Goal: Transaction & Acquisition: Book appointment/travel/reservation

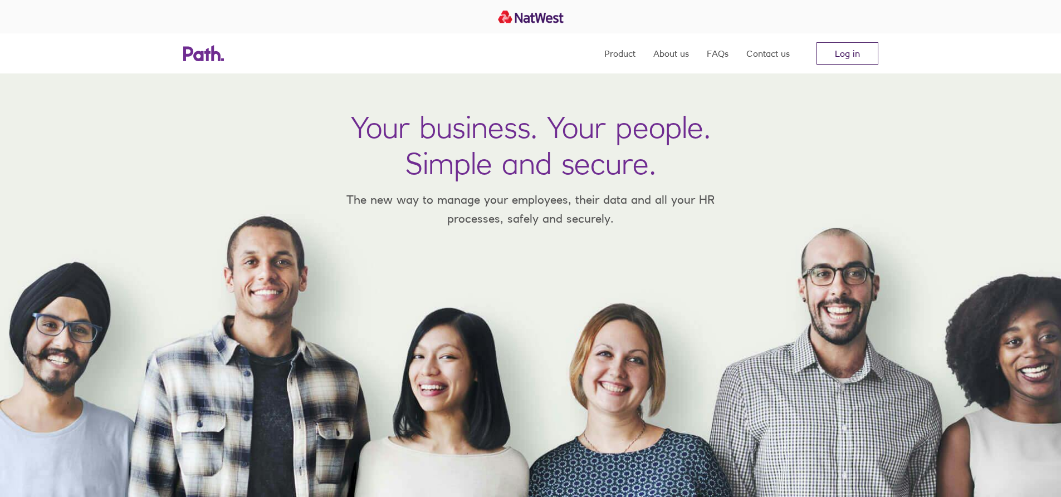
click at [846, 57] on link "Log in" at bounding box center [848, 53] width 62 height 22
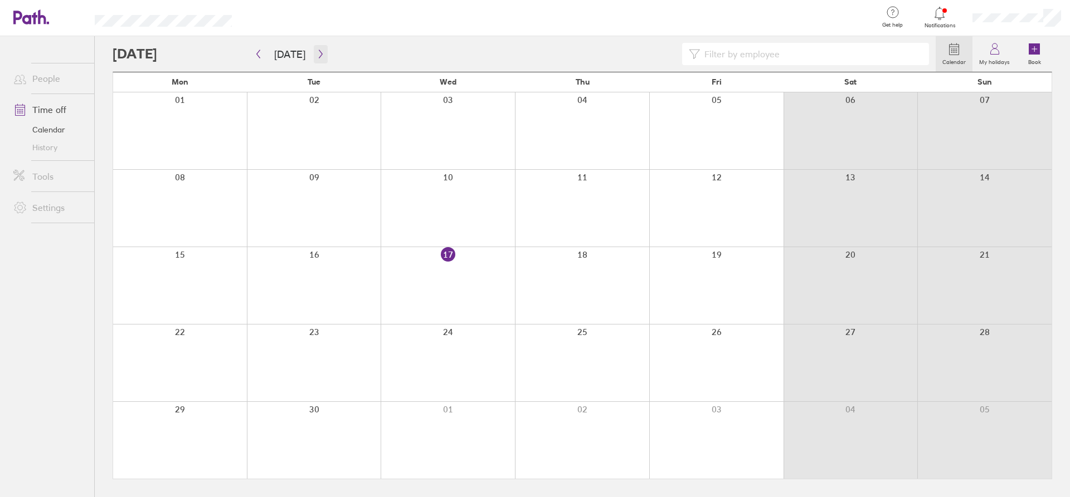
click at [316, 51] on icon "button" at bounding box center [320, 54] width 8 height 9
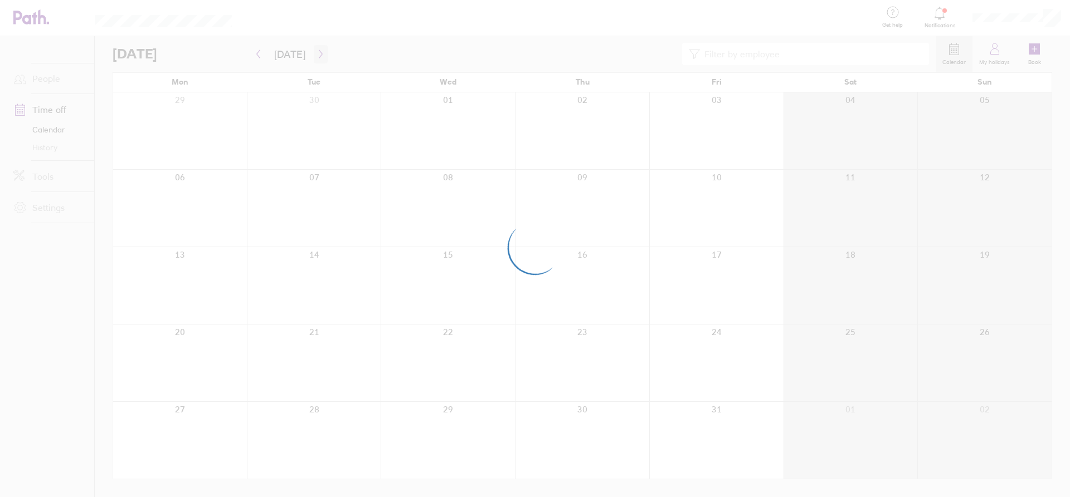
click at [314, 51] on div at bounding box center [535, 248] width 1070 height 497
click at [316, 51] on icon "button" at bounding box center [320, 54] width 8 height 9
click at [314, 51] on div at bounding box center [535, 248] width 1070 height 497
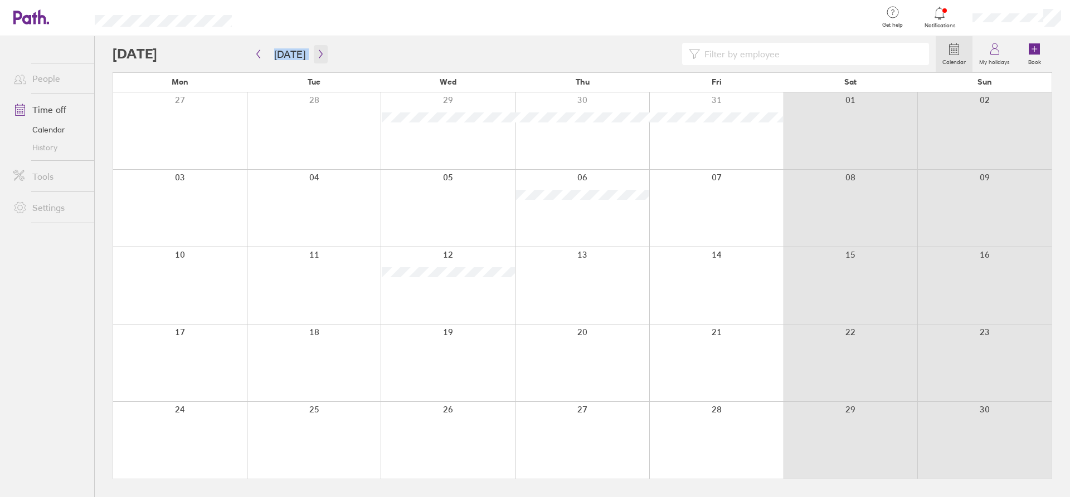
click at [317, 51] on icon "button" at bounding box center [320, 54] width 8 height 9
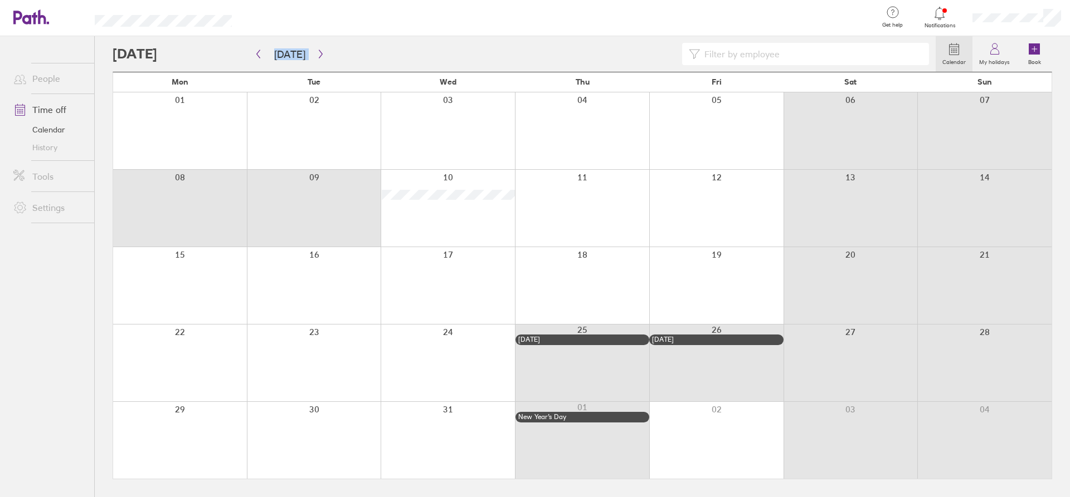
drag, startPoint x: 248, startPoint y: 200, endPoint x: 272, endPoint y: 200, distance: 23.4
click at [272, 200] on div at bounding box center [582, 208] width 938 height 77
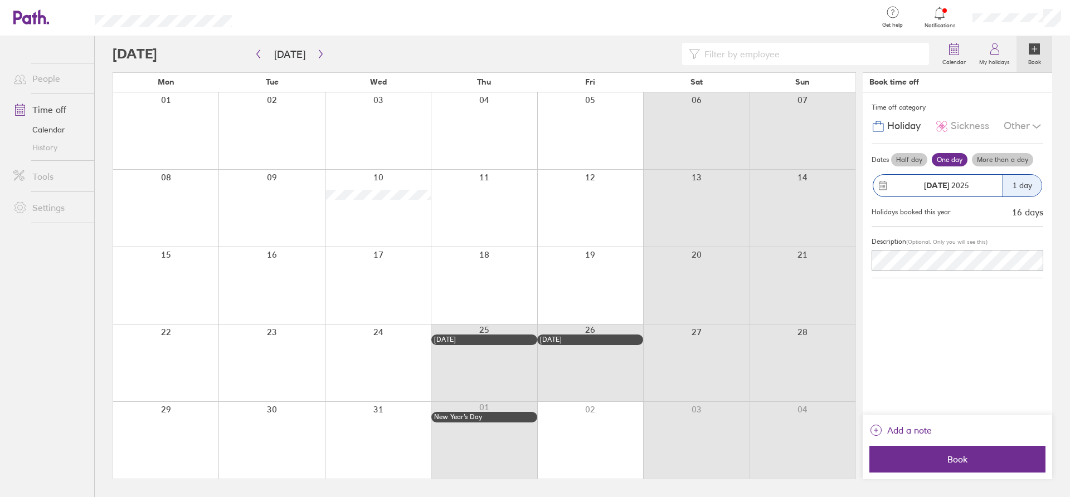
click at [1002, 156] on label "More than a day" at bounding box center [1002, 159] width 61 height 13
click at [0, 0] on input "More than a day" at bounding box center [0, 0] width 0 height 0
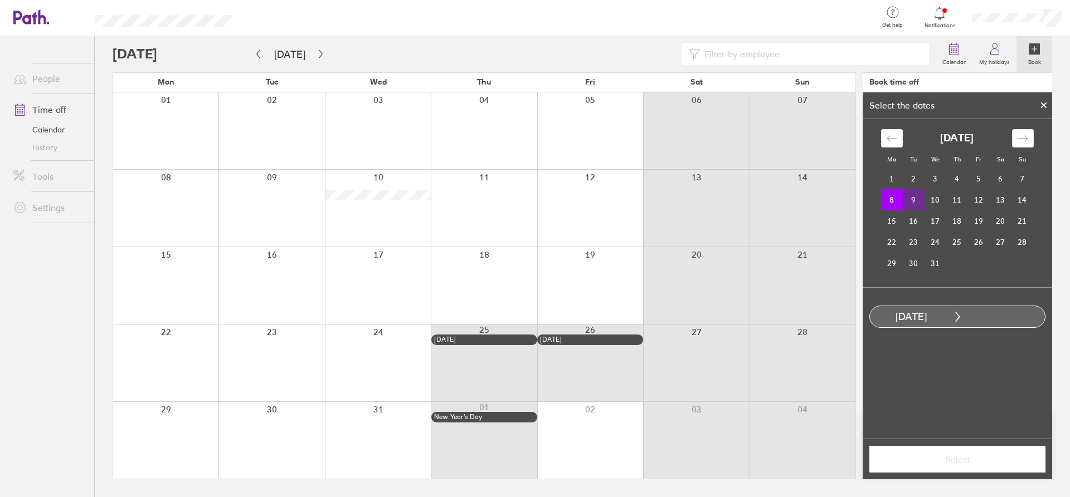
click at [913, 196] on td "9" at bounding box center [914, 199] width 22 height 21
click at [974, 467] on button "Select" at bounding box center [957, 459] width 176 height 27
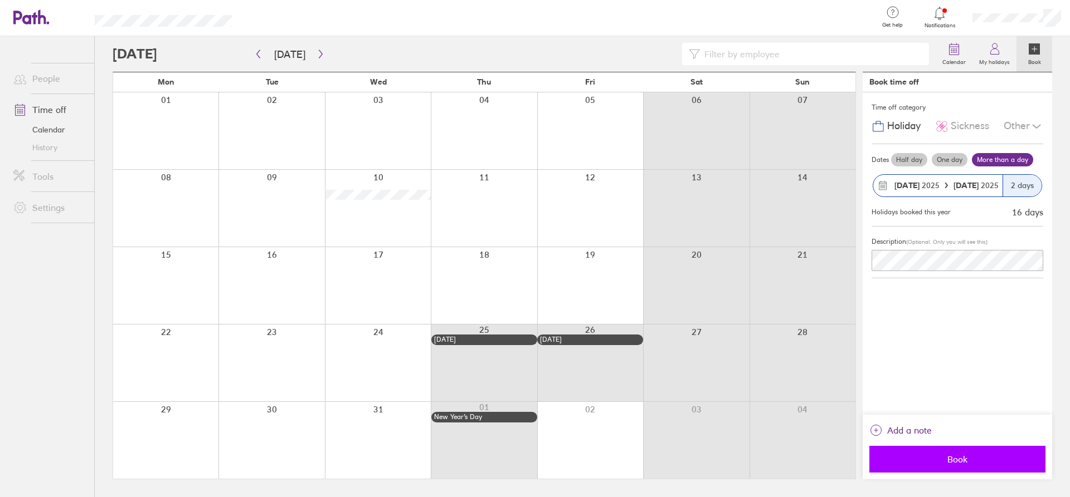
click at [964, 460] on span "Book" at bounding box center [957, 460] width 160 height 10
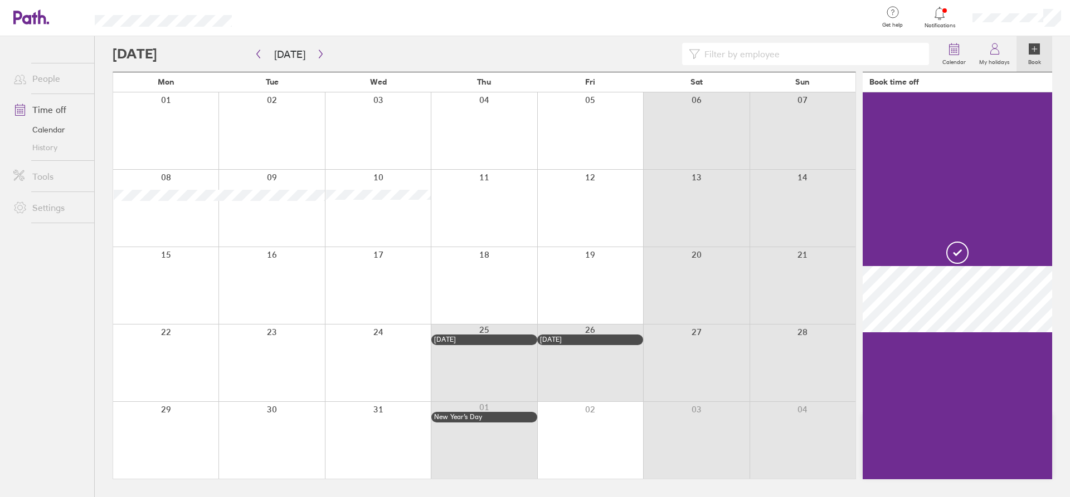
click at [528, 172] on div at bounding box center [484, 208] width 106 height 77
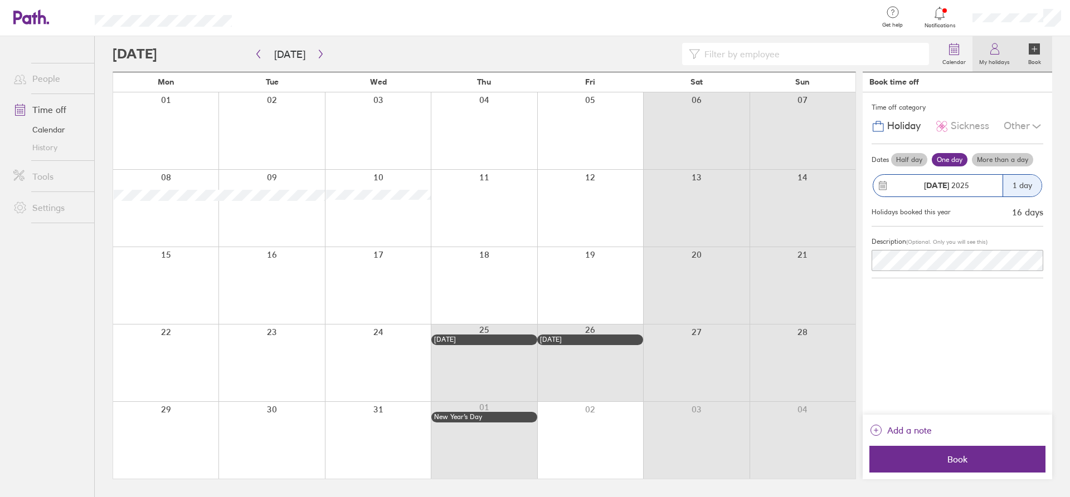
click at [1001, 57] on label "My holidays" at bounding box center [994, 61] width 44 height 10
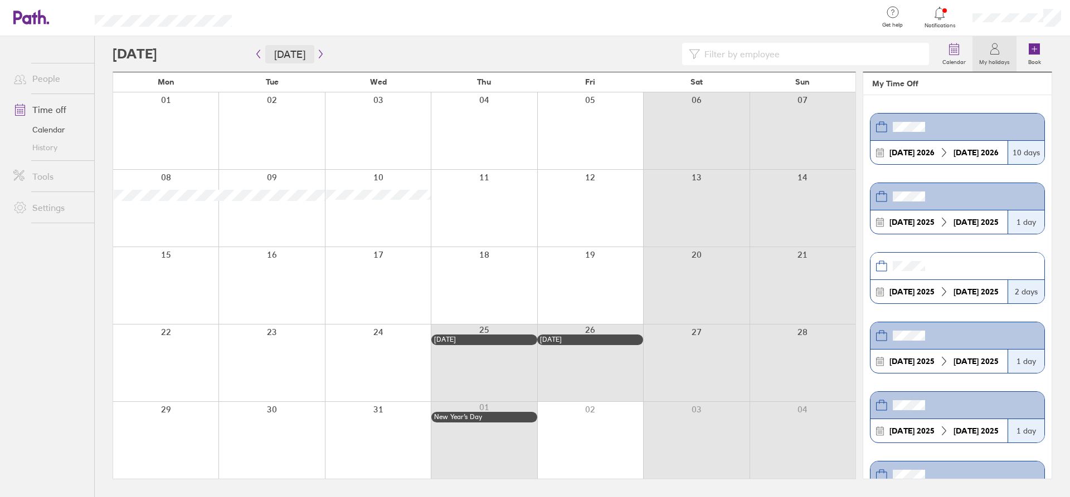
click at [267, 54] on button "Today" at bounding box center [289, 54] width 49 height 18
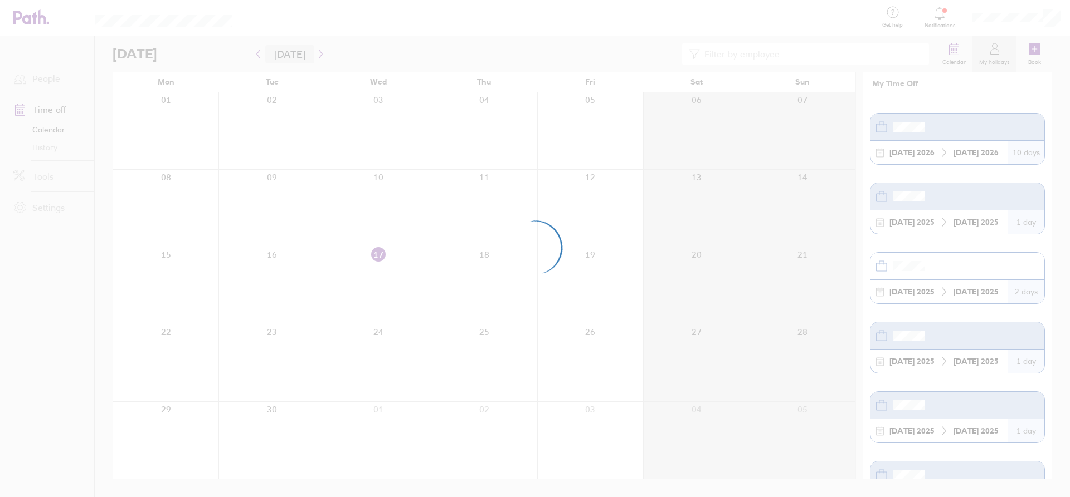
click at [258, 54] on div at bounding box center [535, 248] width 1070 height 497
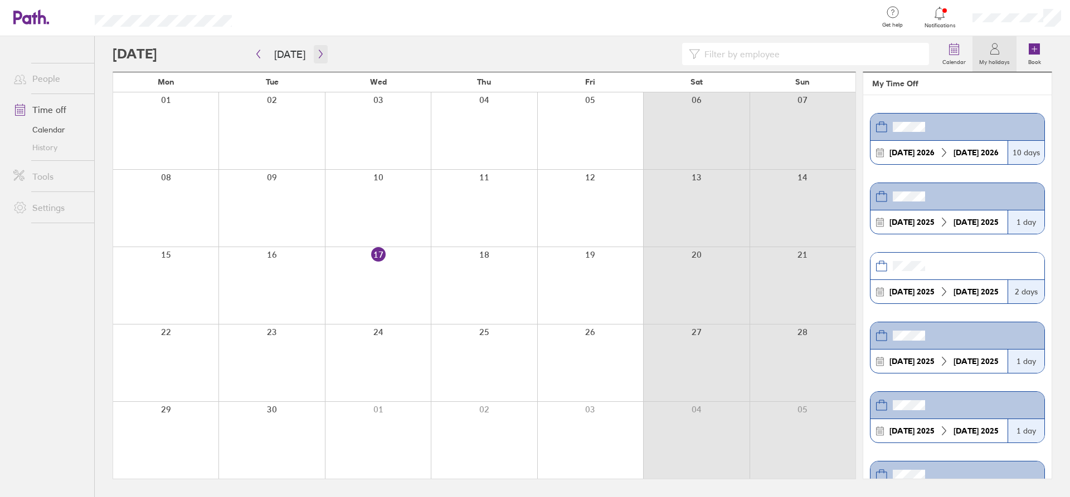
click at [316, 57] on icon "button" at bounding box center [320, 54] width 8 height 9
click at [319, 51] on icon "button" at bounding box center [320, 54] width 8 height 9
click at [962, 55] on link "Calendar" at bounding box center [953, 54] width 37 height 36
